Goal: Information Seeking & Learning: Learn about a topic

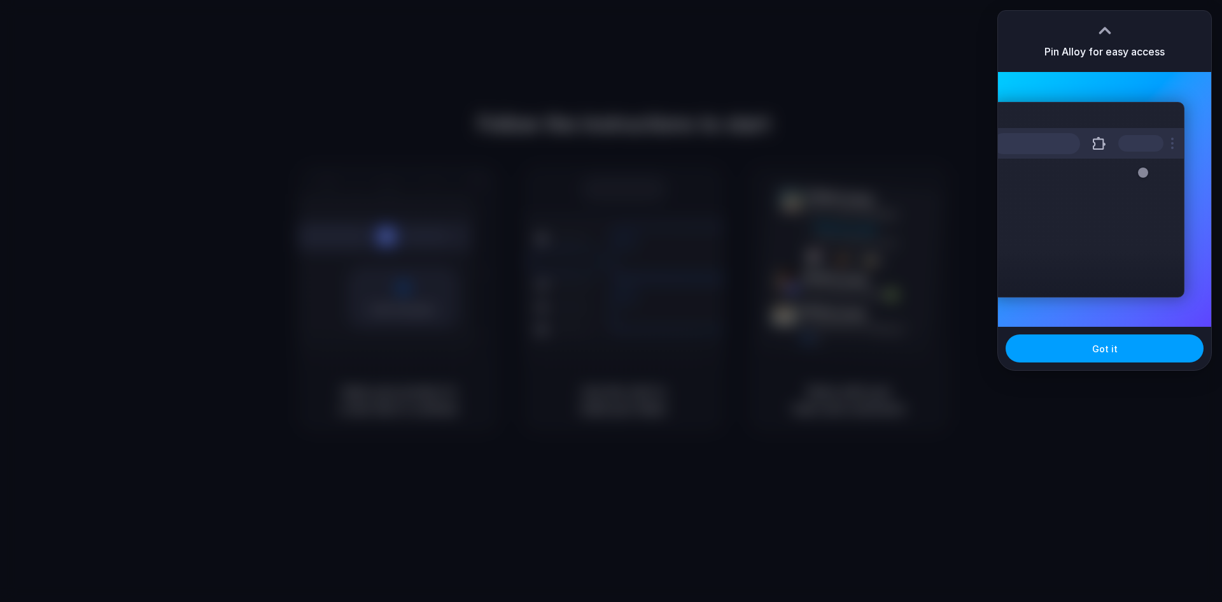
click at [1074, 349] on button "Got it" at bounding box center [1105, 348] width 198 height 28
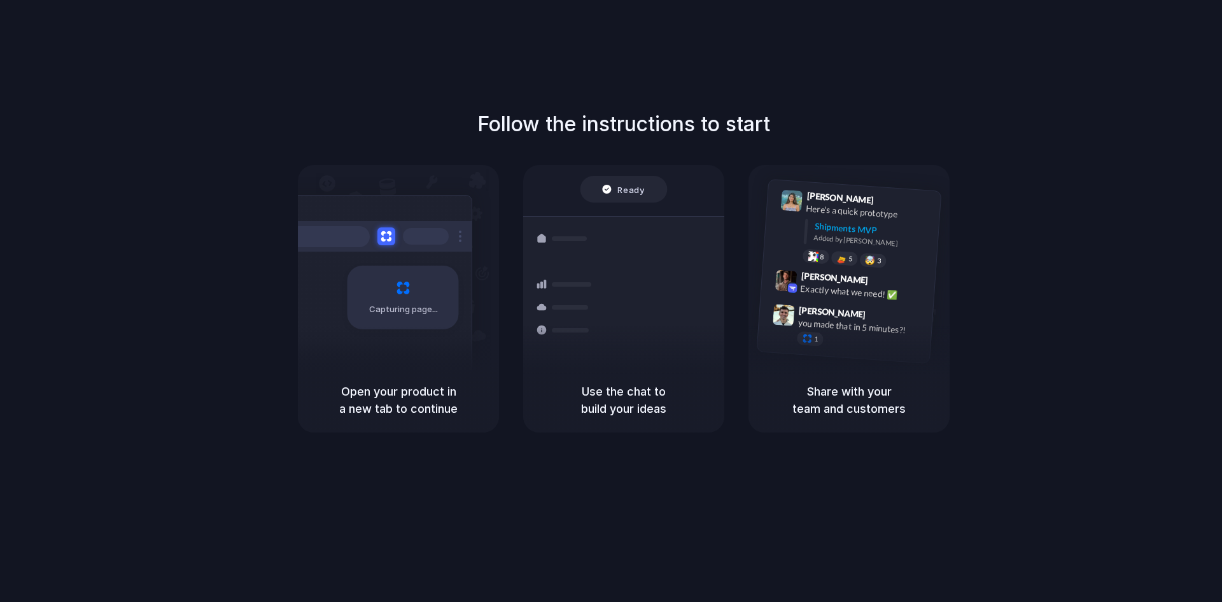
click at [659, 111] on h1 "Follow the instructions to start" at bounding box center [623, 124] width 293 height 31
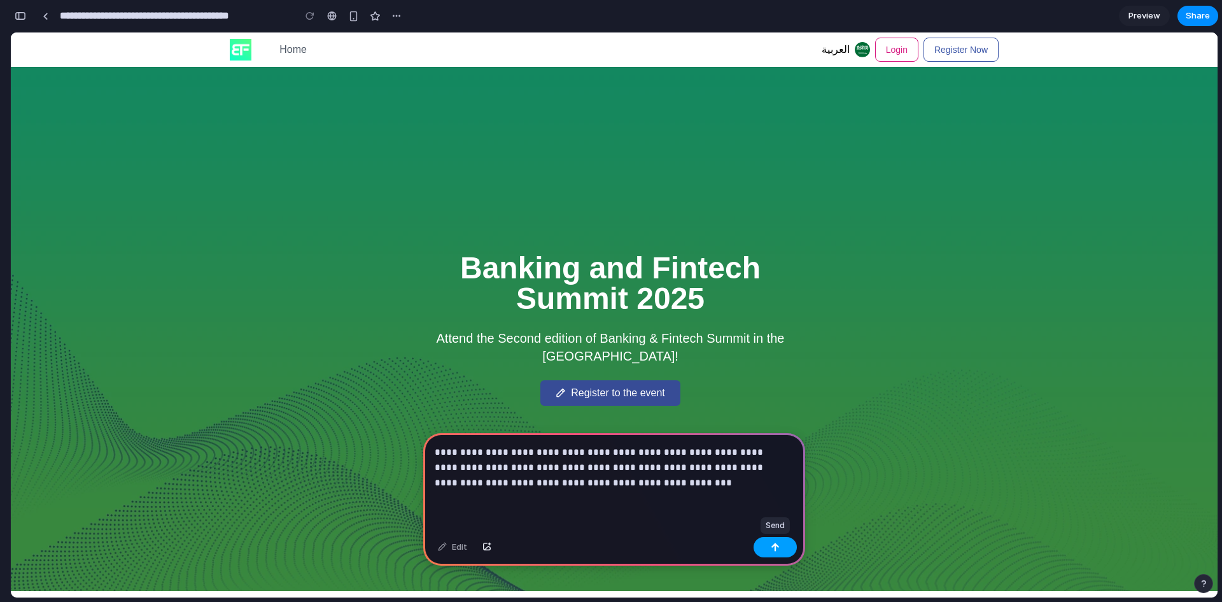
click at [773, 541] on button "button" at bounding box center [775, 547] width 43 height 20
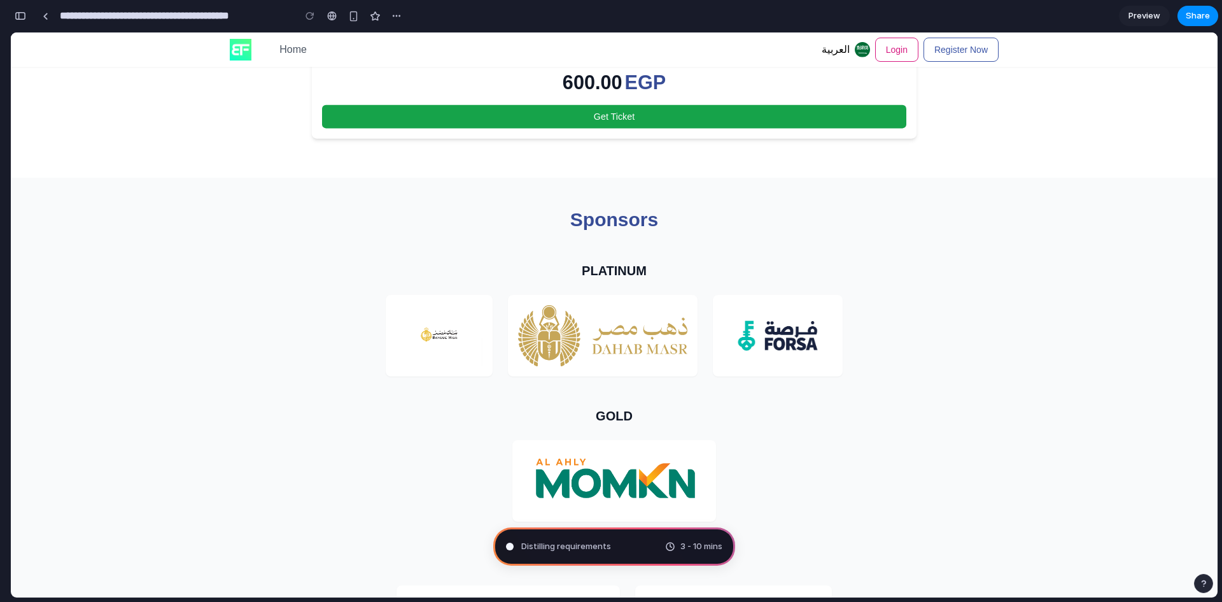
scroll to position [750, 0]
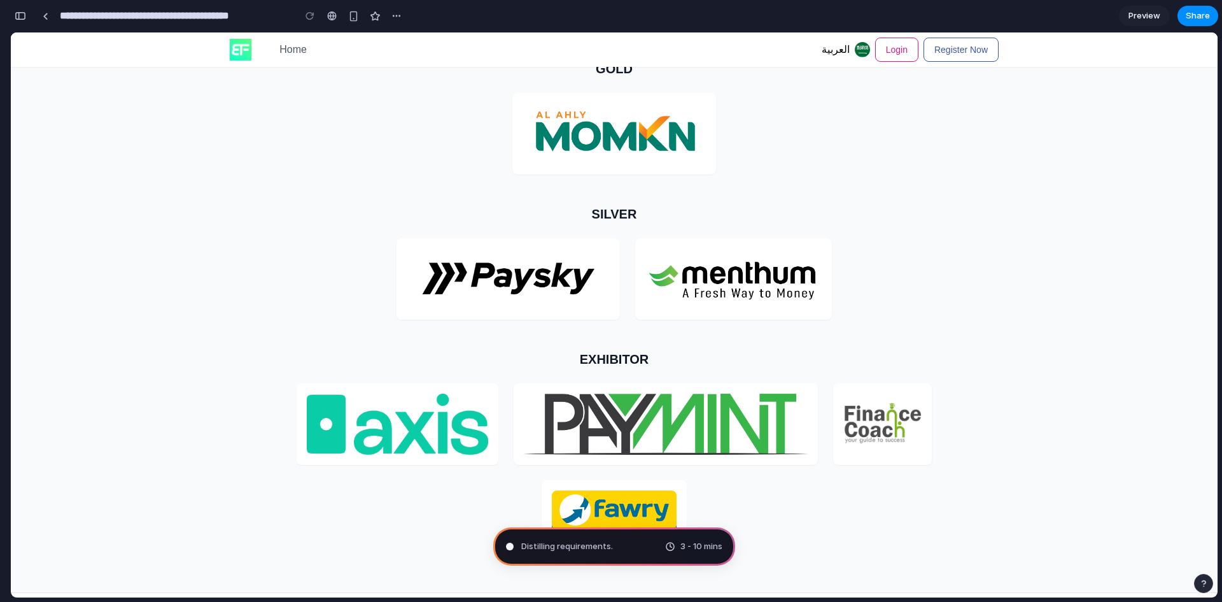
type input "**********"
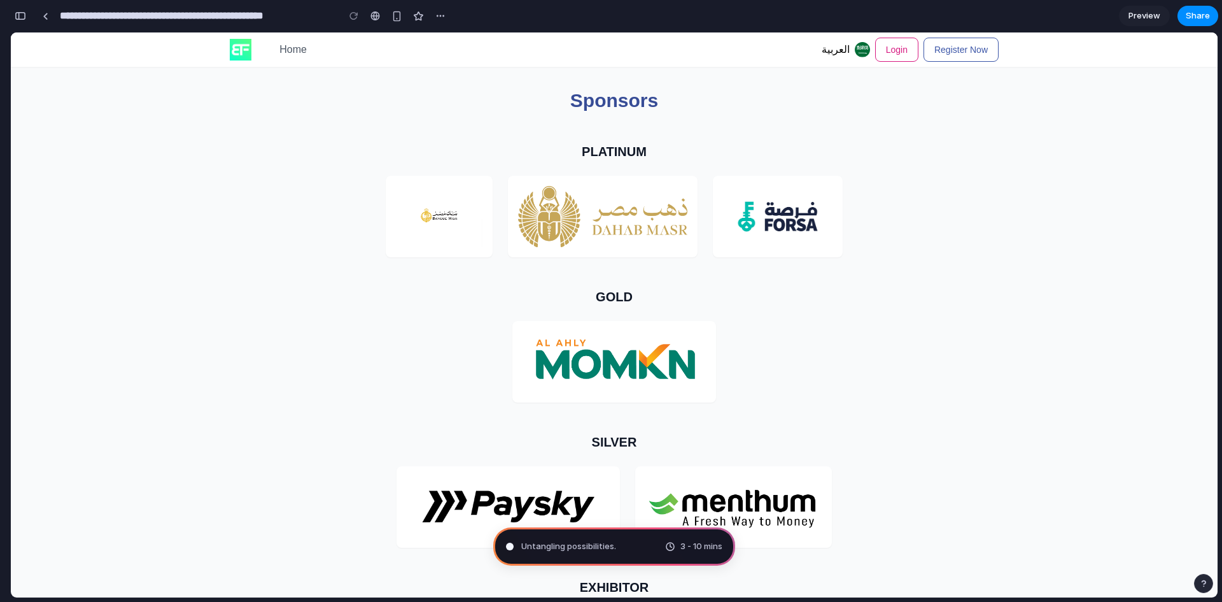
scroll to position [869, 0]
click at [725, 377] on div at bounding box center [614, 360] width 769 height 81
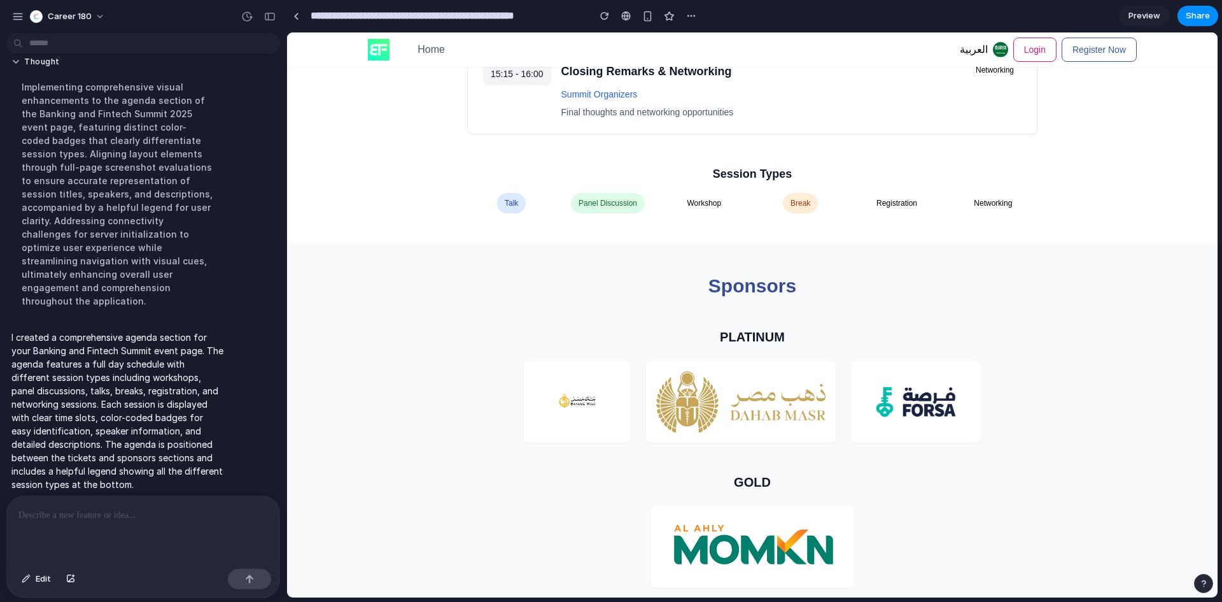
scroll to position [1830, 0]
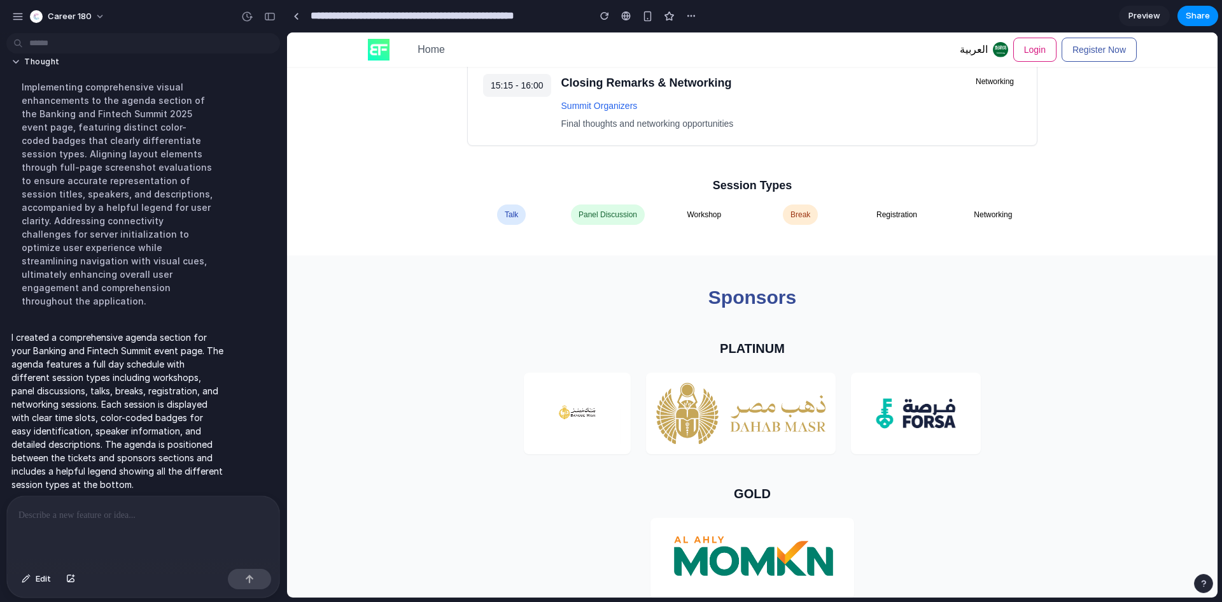
click at [700, 218] on span "Workshop" at bounding box center [704, 214] width 50 height 20
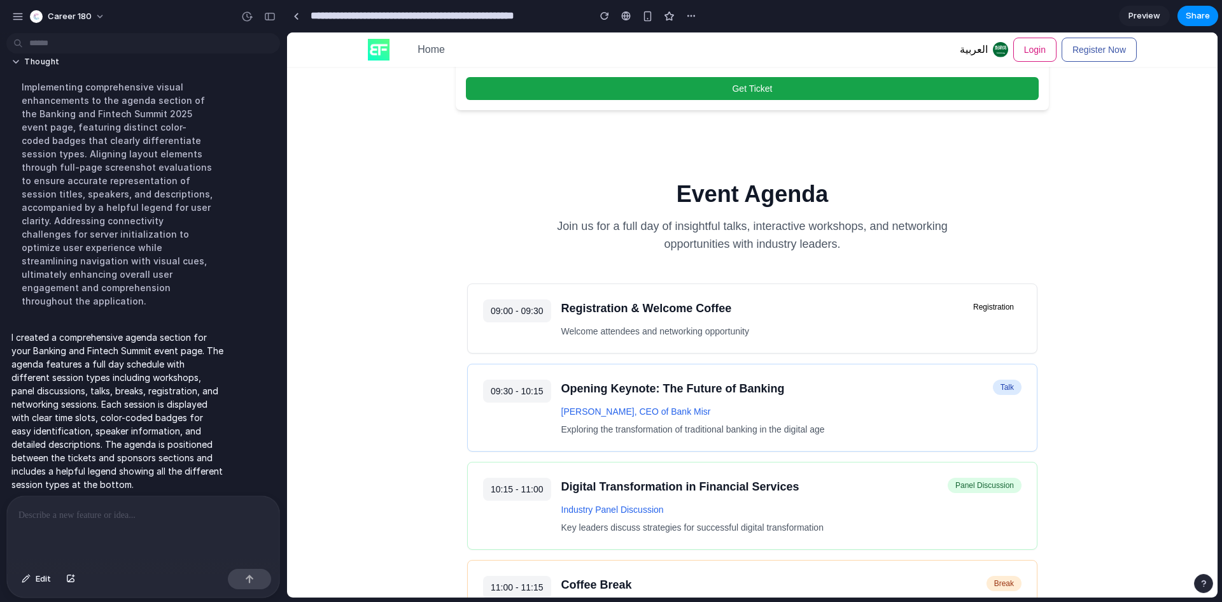
scroll to position [775, 0]
click at [183, 530] on div at bounding box center [143, 529] width 272 height 67
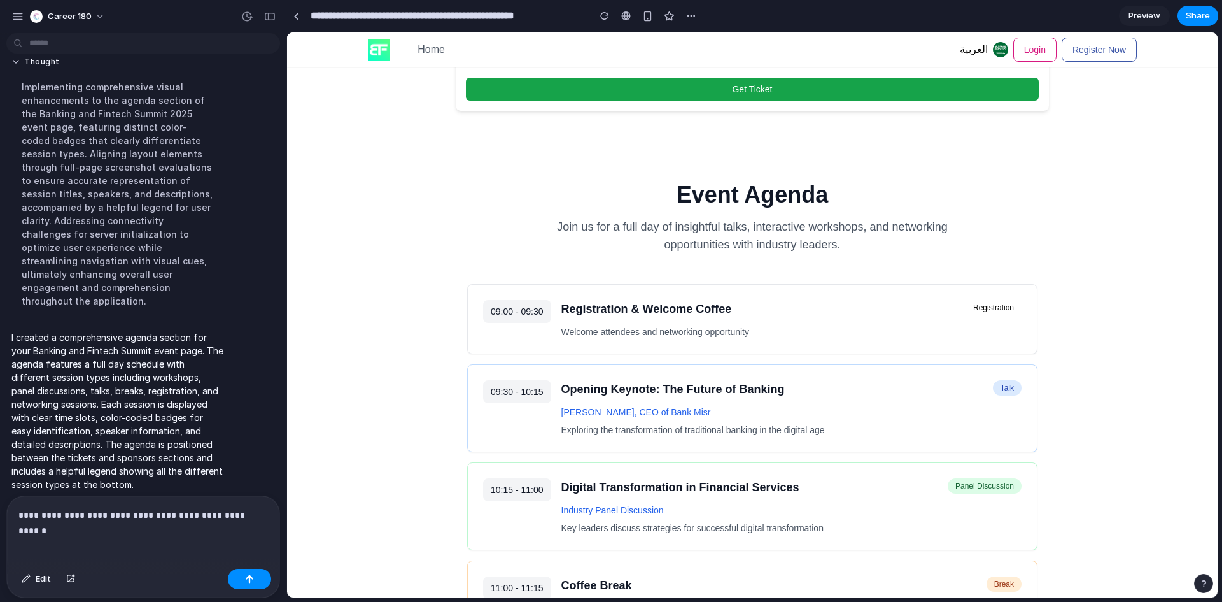
click at [71, 511] on p "**********" at bounding box center [140, 514] width 244 height 15
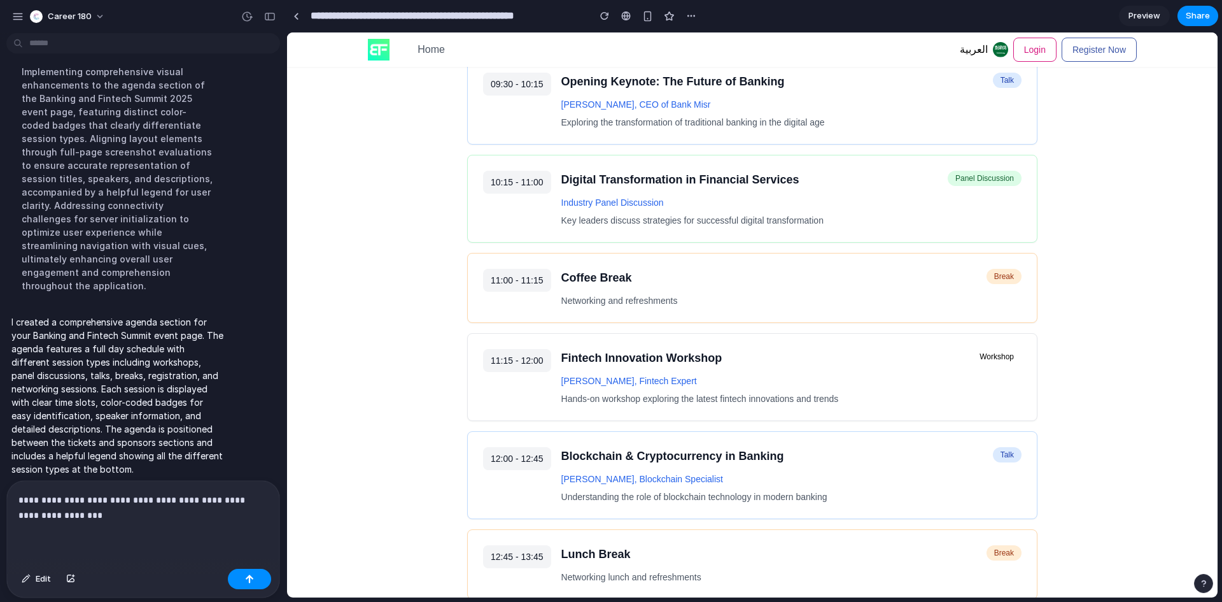
scroll to position [1083, 0]
click at [38, 511] on p "**********" at bounding box center [140, 507] width 244 height 31
click at [120, 512] on p "**********" at bounding box center [140, 507] width 244 height 31
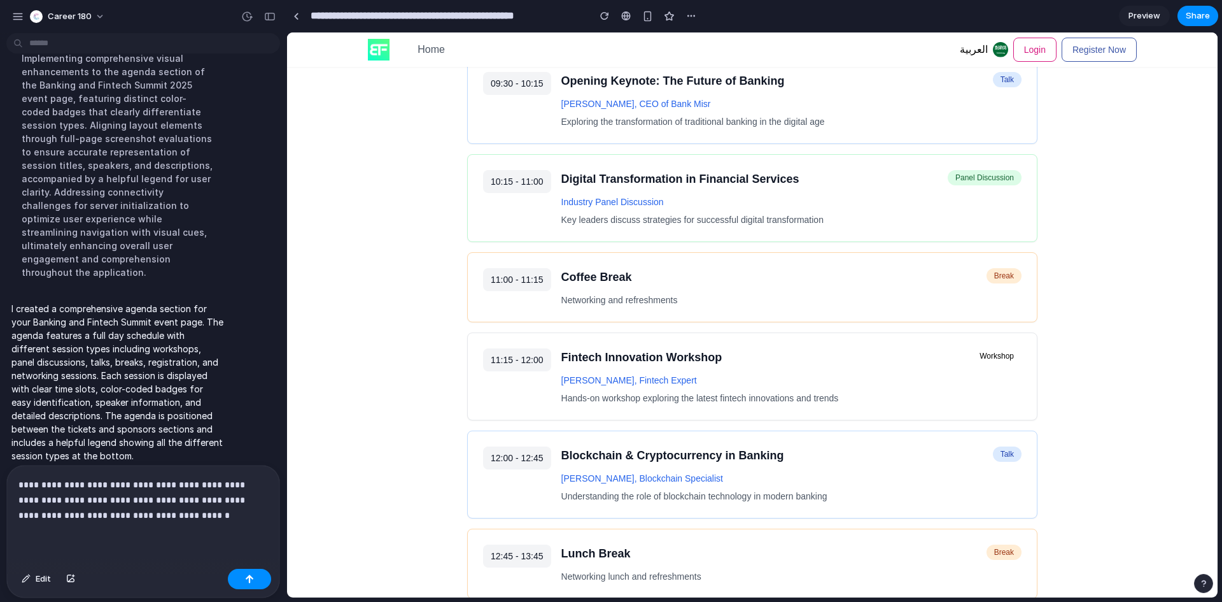
click at [182, 515] on p "**********" at bounding box center [140, 500] width 244 height 46
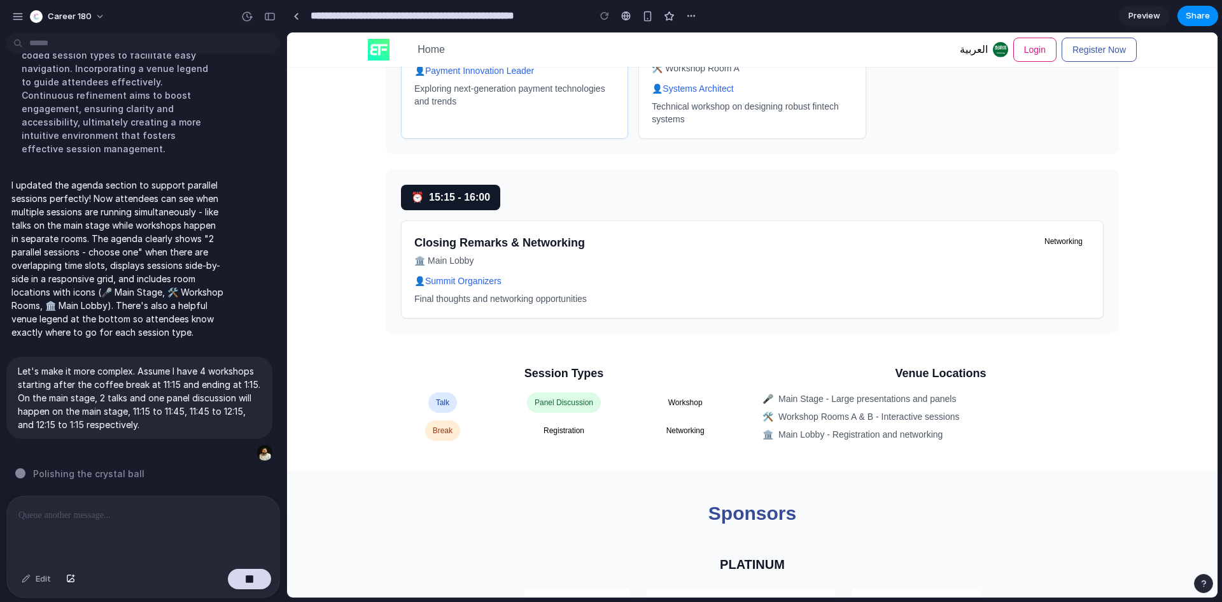
scroll to position [2682, 0]
click at [800, 395] on span "Main Stage - Large presentations and panels" at bounding box center [868, 397] width 178 height 13
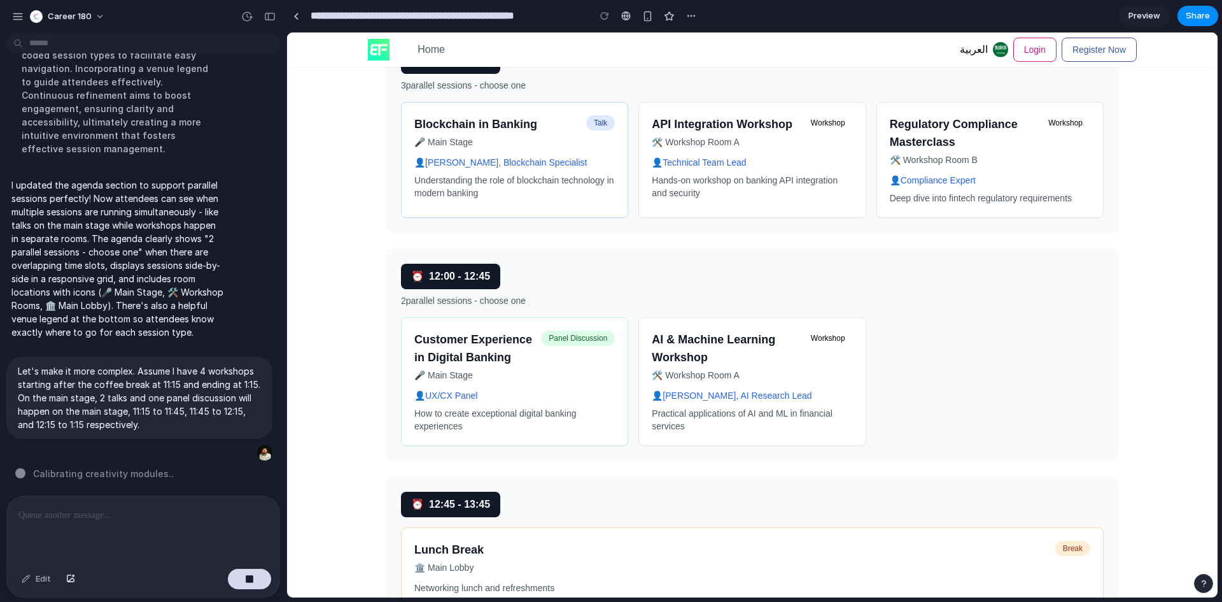
scroll to position [1758, 0]
click at [525, 355] on h3 "Customer Experience in Digital Banking" at bounding box center [475, 348] width 122 height 36
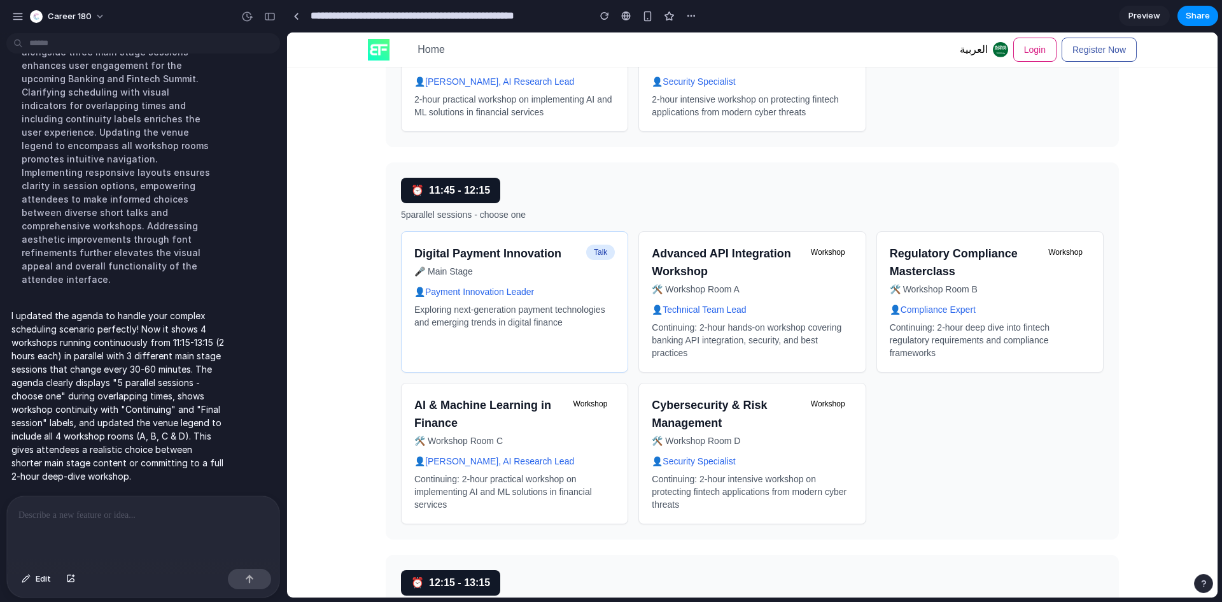
scroll to position [1995, 0]
click at [680, 350] on p "Continuing: 2-hour hands-on workshop covering banking API integration, security…" at bounding box center [752, 339] width 201 height 38
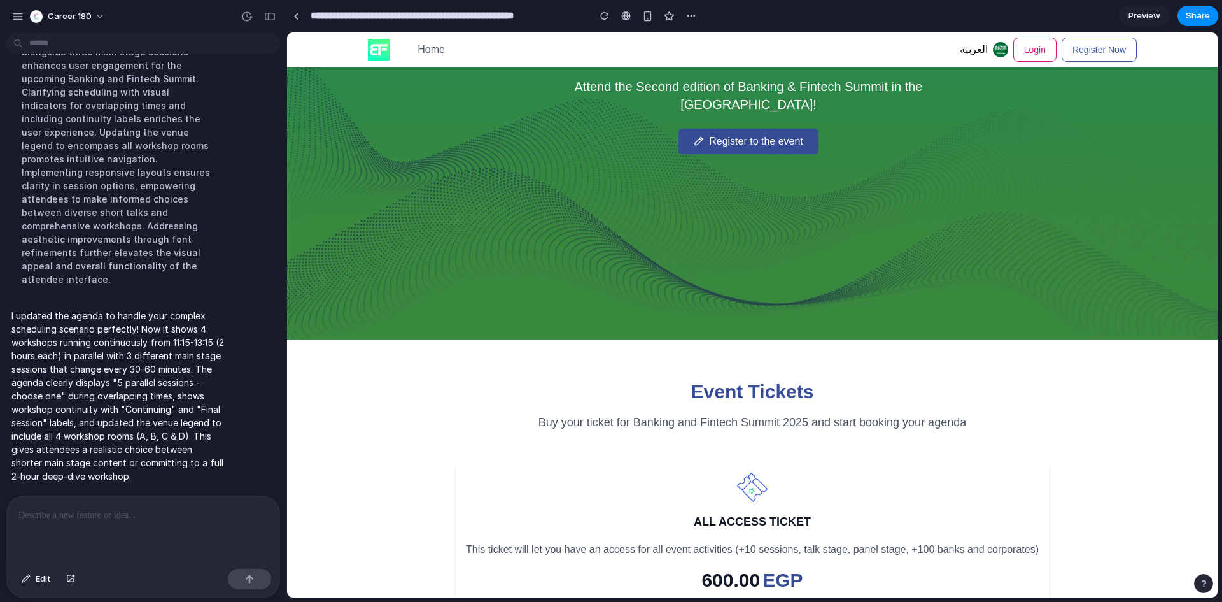
scroll to position [249, 0]
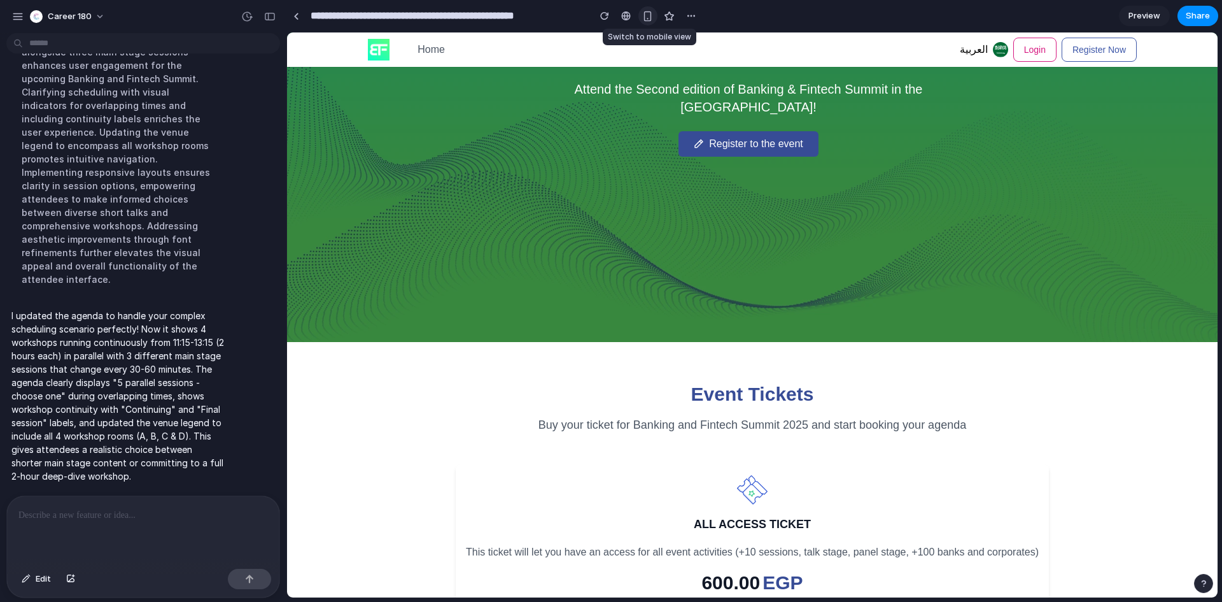
click at [651, 13] on div "button" at bounding box center [647, 16] width 11 height 11
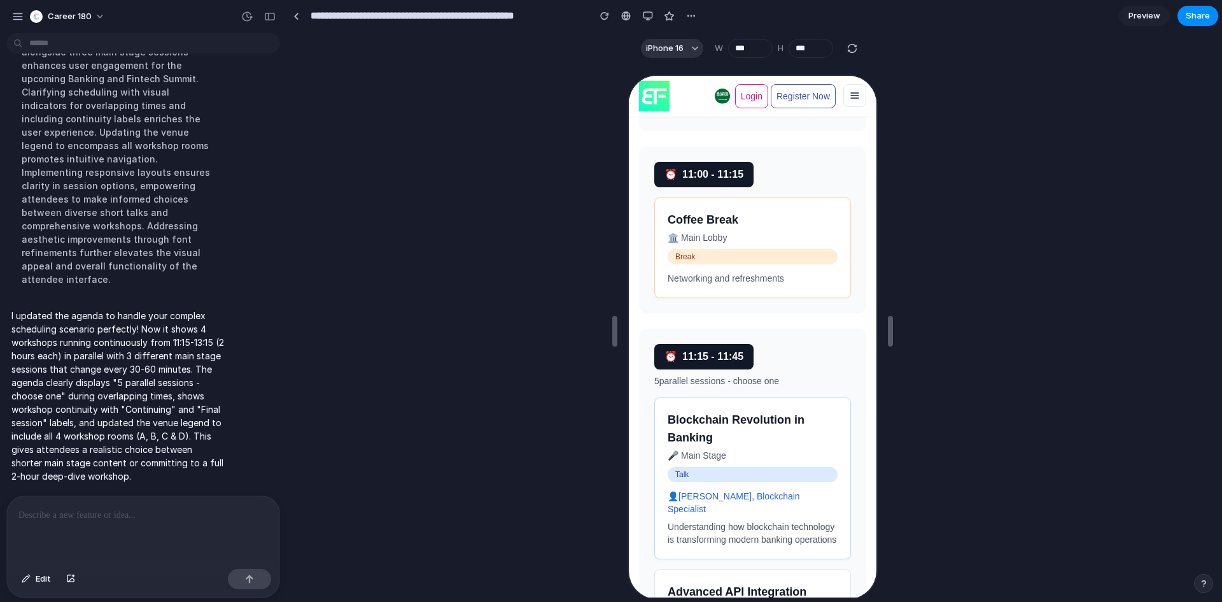
scroll to position [1916, 0]
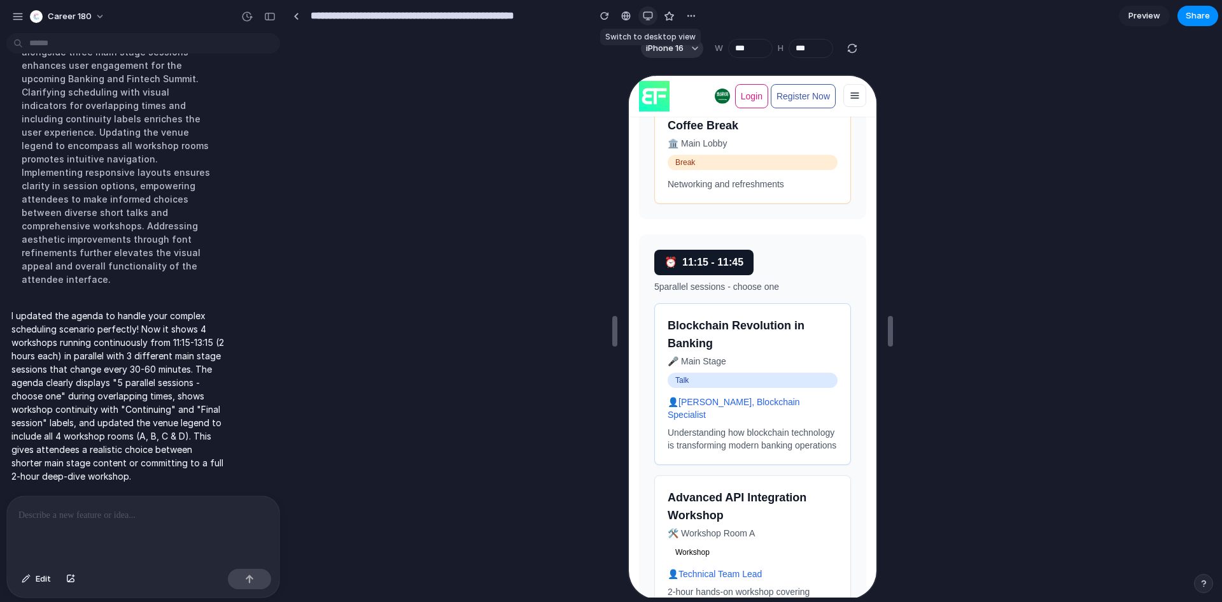
click at [648, 14] on div "button" at bounding box center [648, 16] width 10 height 10
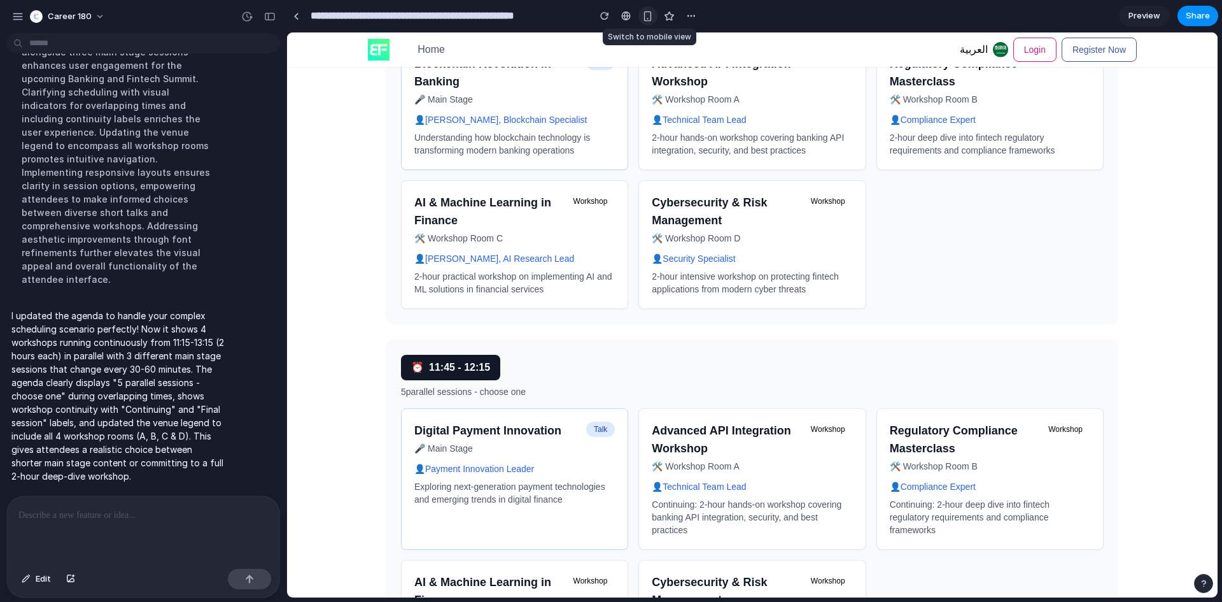
scroll to position [1822, 0]
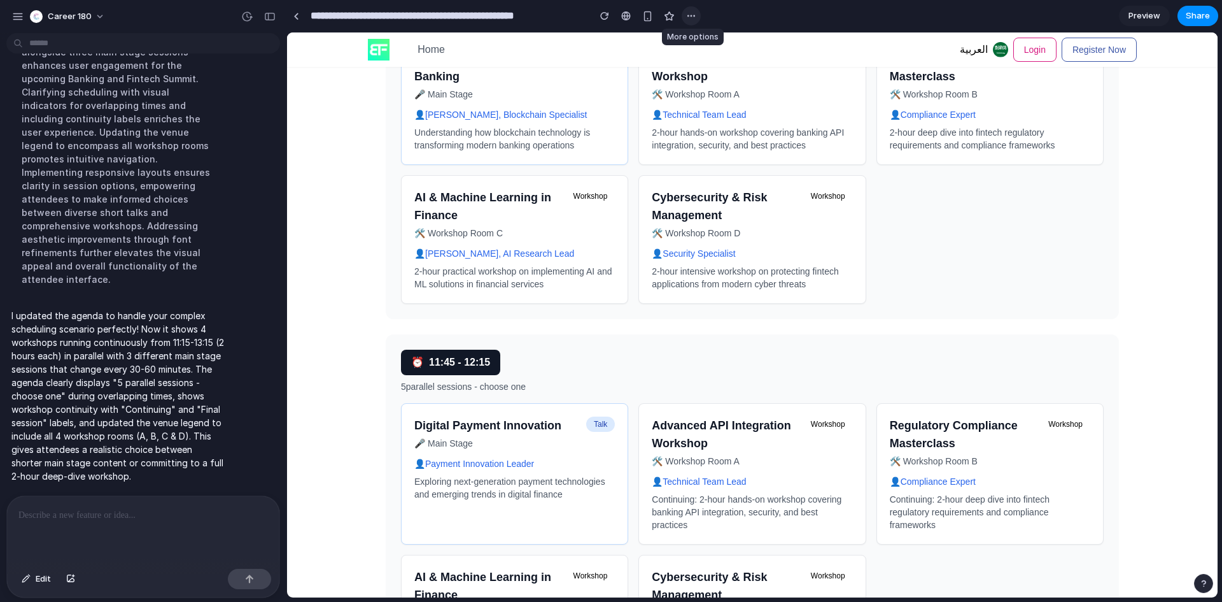
click at [689, 11] on div "button" at bounding box center [691, 16] width 10 height 10
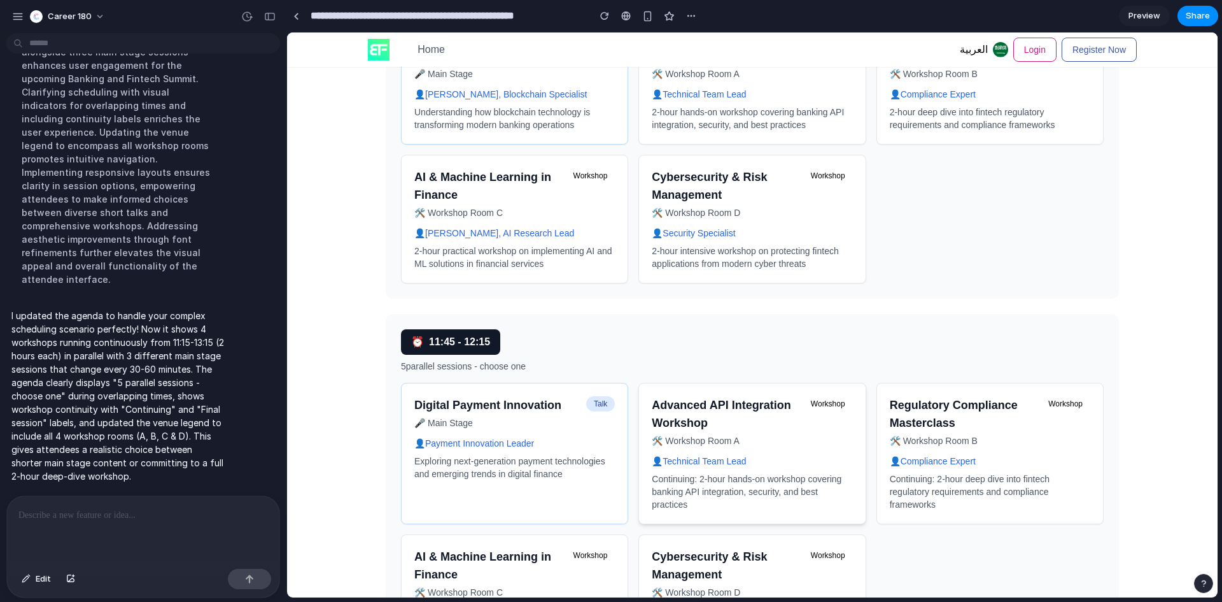
scroll to position [1843, 0]
